Goal: Task Accomplishment & Management: Manage account settings

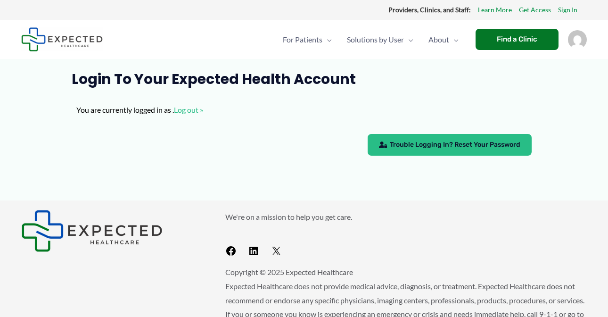
click at [411, 145] on span "Trouble Logging In? Reset Your Password" at bounding box center [455, 144] width 130 height 7
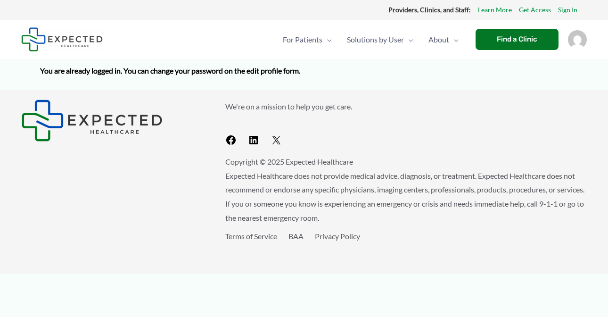
click at [577, 37] on img "Account icon link" at bounding box center [577, 39] width 19 height 19
click at [535, 65] on link "Profile" at bounding box center [548, 64] width 113 height 27
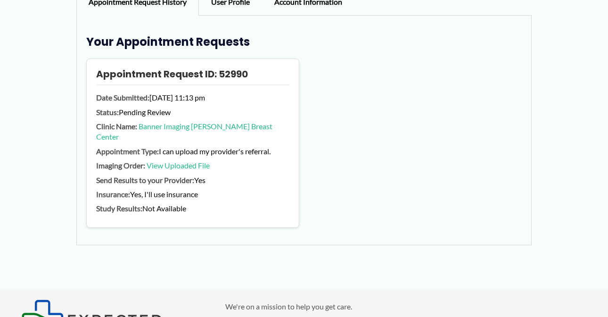
scroll to position [40, 0]
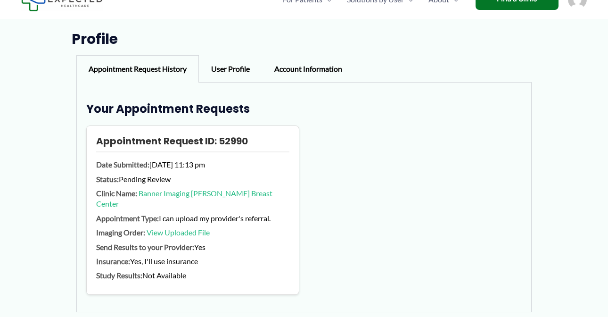
click at [188, 228] on link "View Uploaded File" at bounding box center [177, 232] width 63 height 9
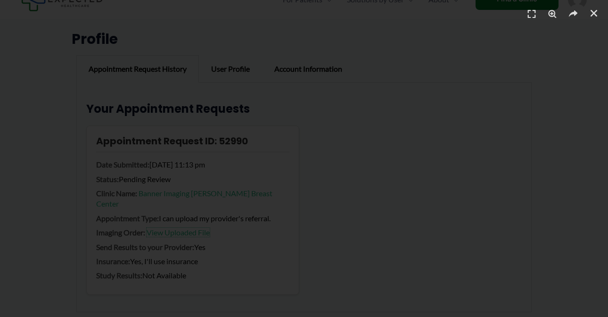
click at [348, 212] on div "1 / 1" at bounding box center [304, 158] width 542 height 251
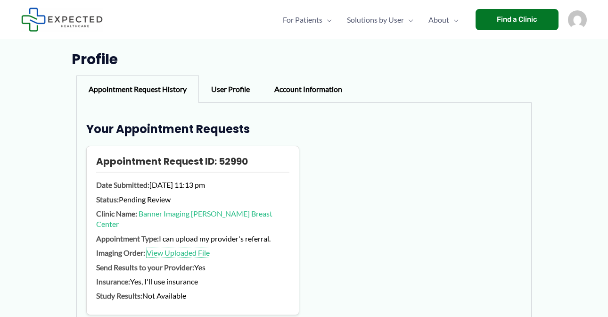
scroll to position [19, 0]
click at [227, 87] on div "User Profile" at bounding box center [230, 89] width 63 height 27
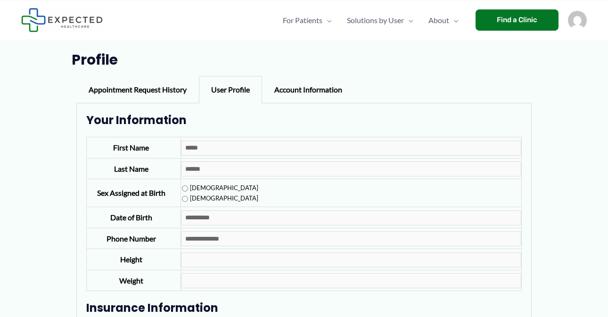
click at [289, 88] on div "Account Information" at bounding box center [308, 89] width 92 height 27
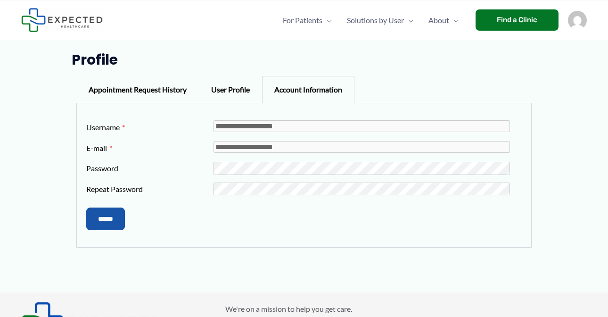
click at [290, 88] on div "Account Information" at bounding box center [308, 89] width 92 height 27
click at [575, 22] on img "Account icon link" at bounding box center [577, 20] width 19 height 19
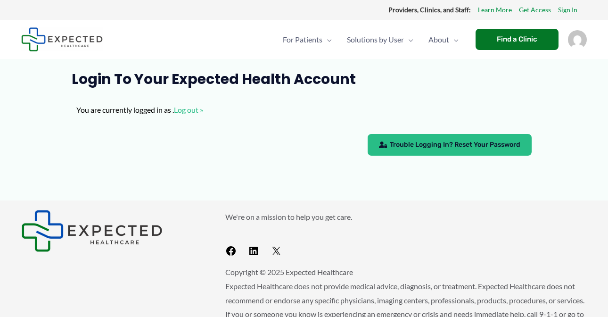
click at [404, 141] on span "Trouble Logging In? Reset Your Password" at bounding box center [455, 144] width 130 height 7
